Goal: Information Seeking & Learning: Find specific fact

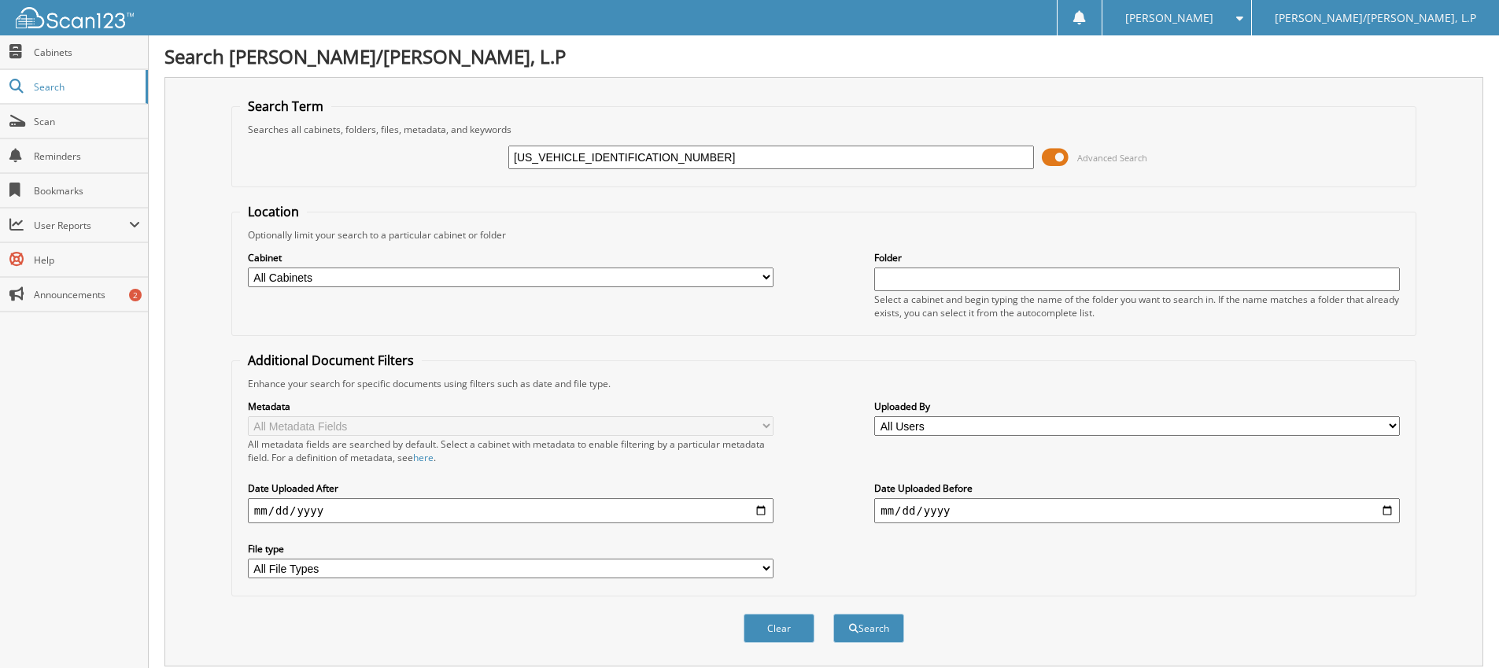
click at [579, 157] on input "[US_VEHICLE_IDENTIFICATION_NUMBER]" at bounding box center [771, 158] width 526 height 24
type input "MR374269"
click at [833, 614] on button "Search" at bounding box center [868, 628] width 71 height 29
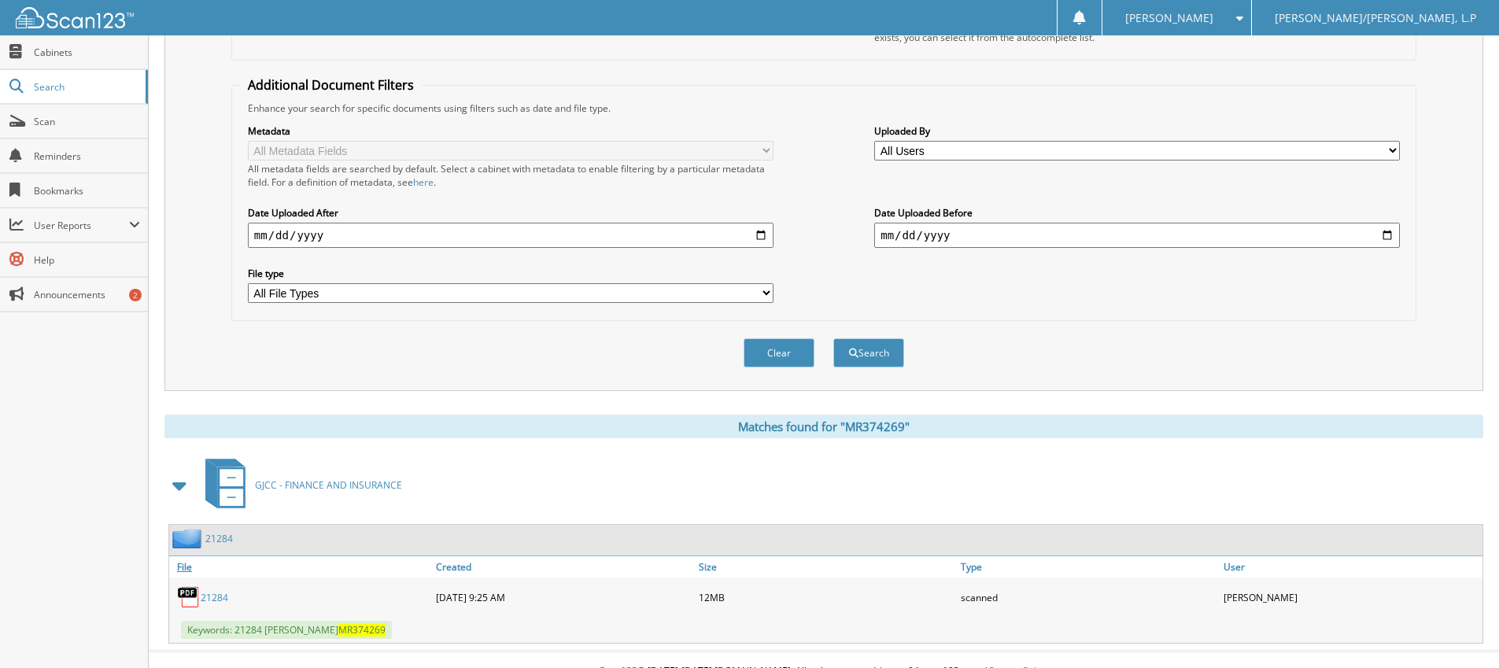
scroll to position [299, 0]
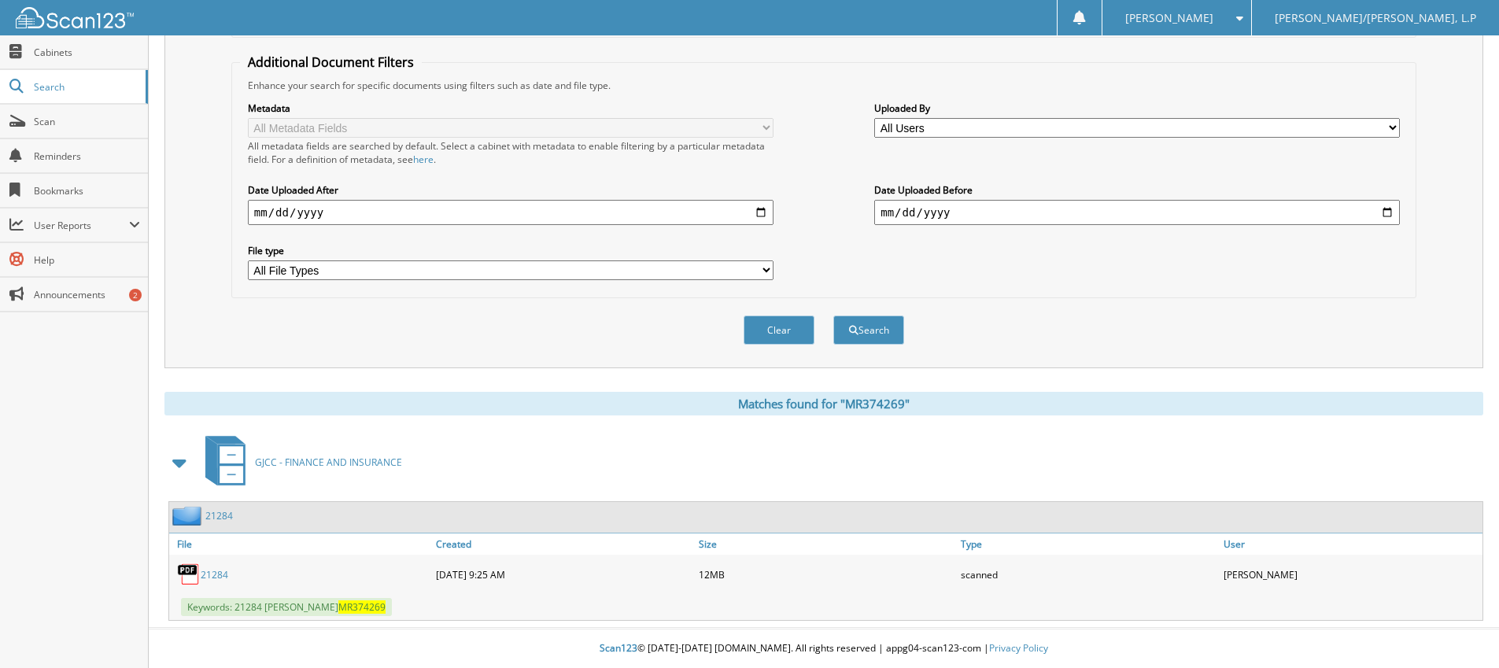
click at [218, 577] on link "21284" at bounding box center [215, 574] width 28 height 13
